Goal: Task Accomplishment & Management: Manage account settings

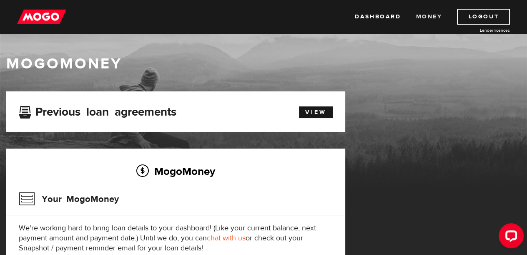
click at [428, 20] on link "Money" at bounding box center [429, 17] width 26 height 16
click at [315, 113] on link "View" at bounding box center [316, 112] width 34 height 12
click at [59, 198] on h3 "Your MogoMoney" at bounding box center [69, 199] width 100 height 22
click at [37, 18] on img at bounding box center [41, 17] width 49 height 16
click at [175, 173] on h2 "MogoMoney" at bounding box center [176, 171] width 314 height 18
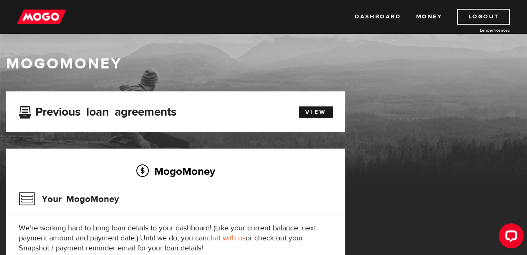
click at [380, 13] on link "Dashboard" at bounding box center [378, 17] width 46 height 16
click at [130, 108] on h3 "Previous loan agreements" at bounding box center [98, 110] width 158 height 11
click at [75, 203] on h3 "Your MogoMoney" at bounding box center [69, 199] width 100 height 22
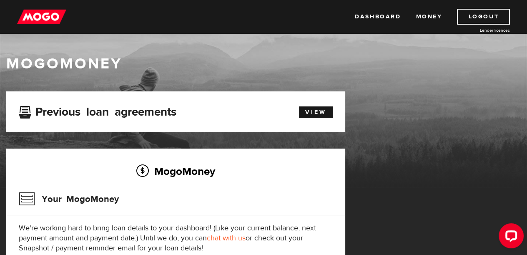
click at [190, 200] on div "Your MogoMoney" at bounding box center [176, 201] width 314 height 27
click at [29, 199] on h3 "Your MogoMoney" at bounding box center [69, 199] width 100 height 22
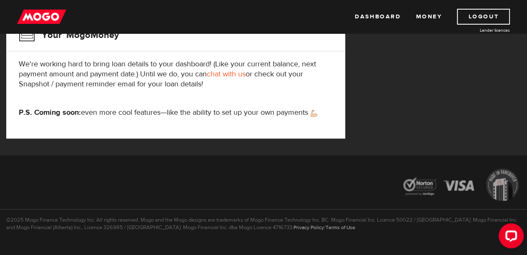
scroll to position [180, 0]
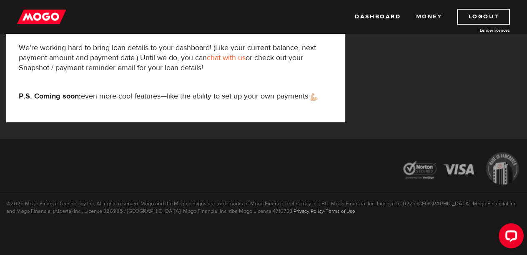
click at [428, 10] on link "Money" at bounding box center [429, 17] width 26 height 16
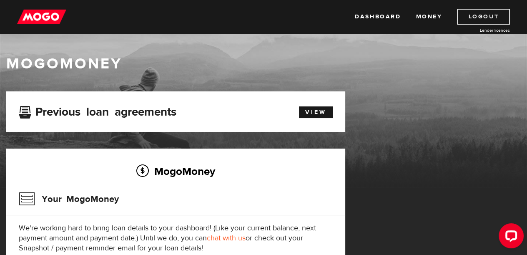
click at [477, 16] on link "Logout" at bounding box center [483, 17] width 53 height 16
